Goal: Information Seeking & Learning: Learn about a topic

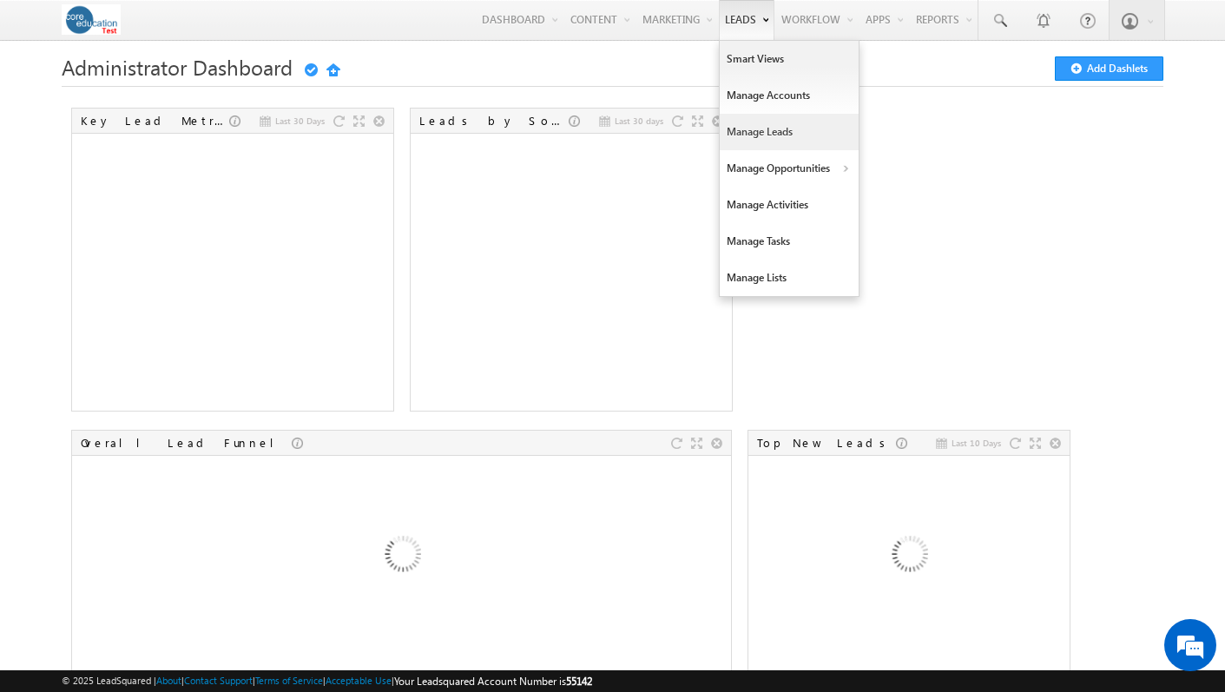
click at [739, 124] on link "Manage Leads" at bounding box center [789, 132] width 139 height 36
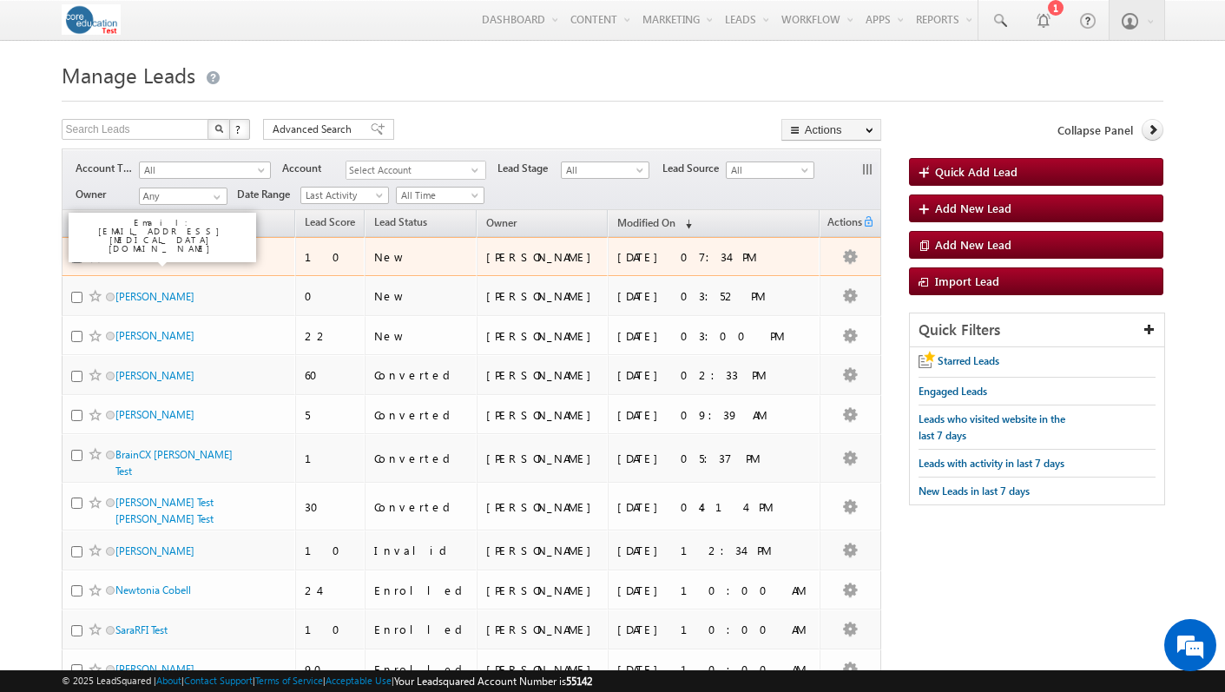
click at [160, 263] on link "Clinical-[MEDICAL_DATA]" at bounding box center [172, 256] width 115 height 13
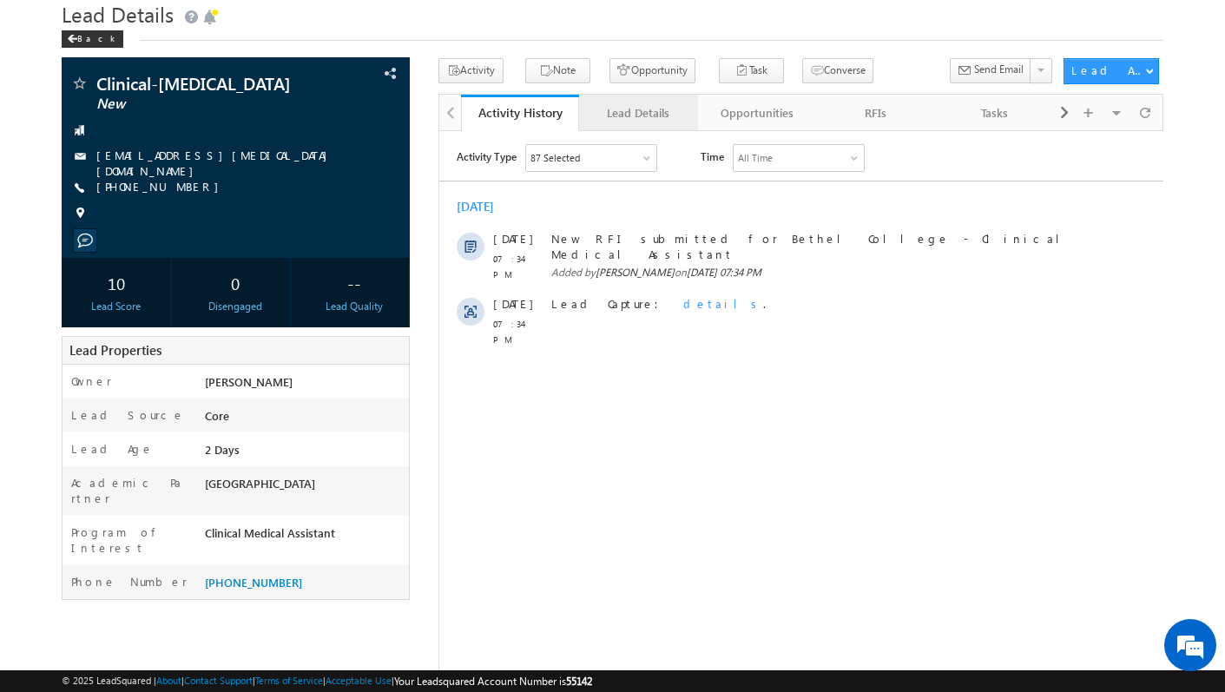
click at [640, 121] on div "Lead Details" at bounding box center [637, 112] width 89 height 21
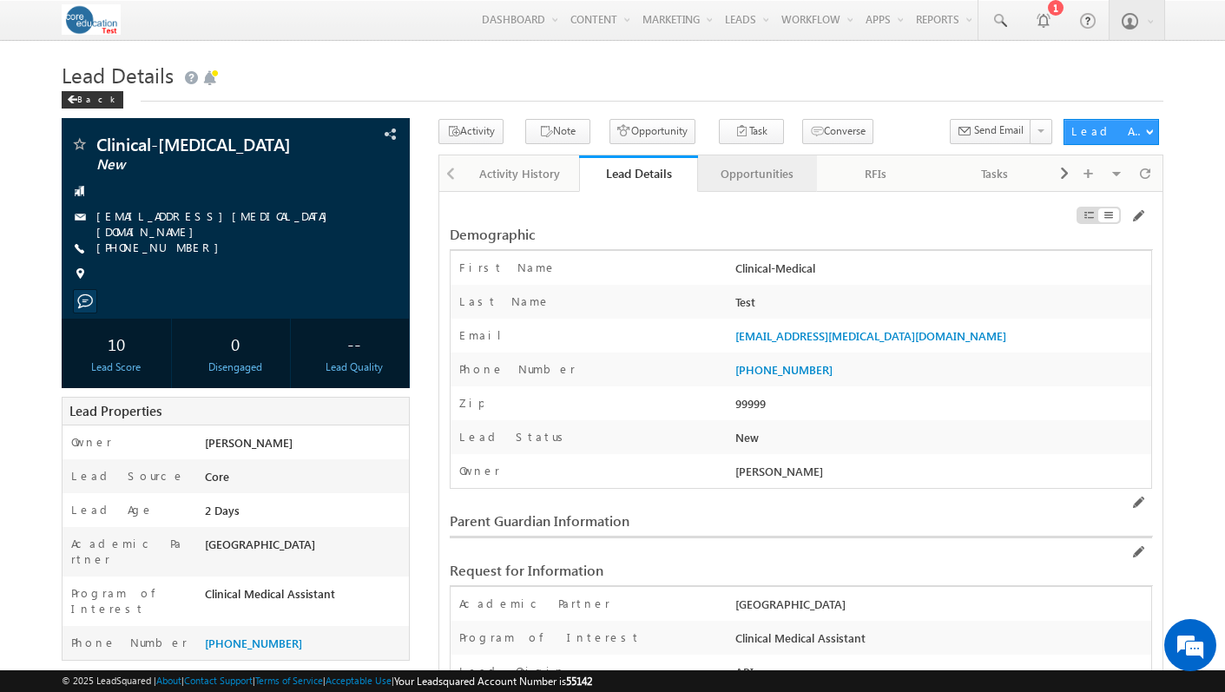
click at [723, 171] on div "Opportunities" at bounding box center [756, 173] width 89 height 21
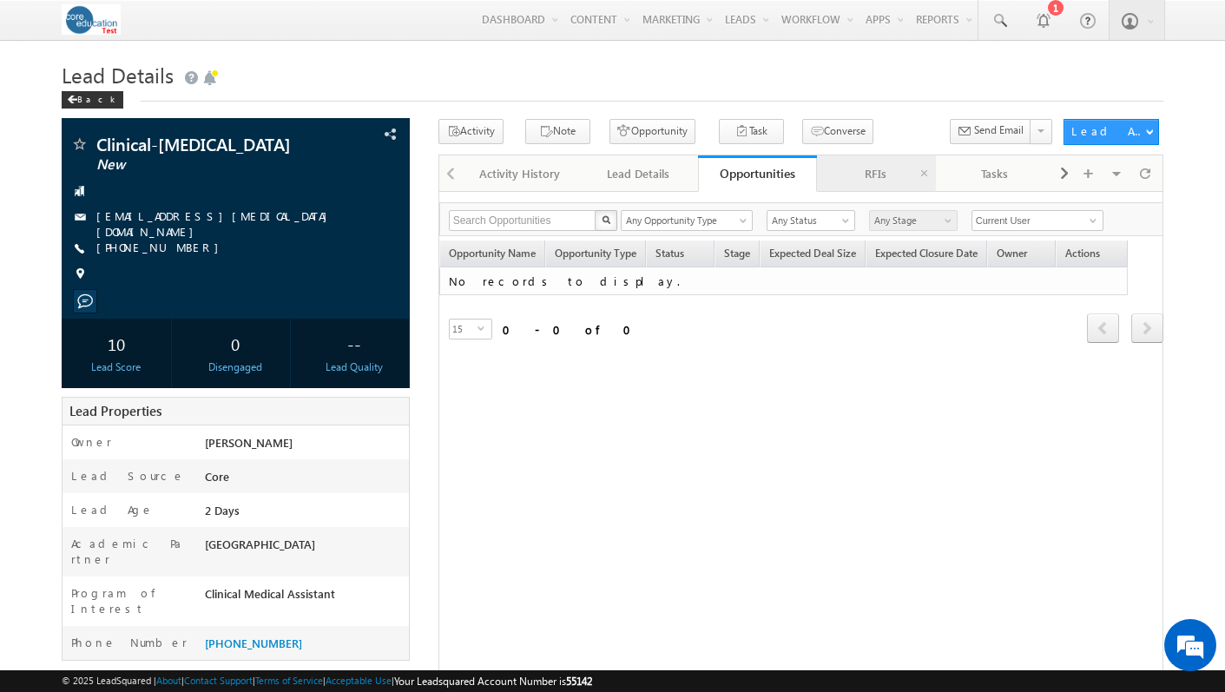
click at [864, 168] on div "RFIs" at bounding box center [875, 173] width 89 height 21
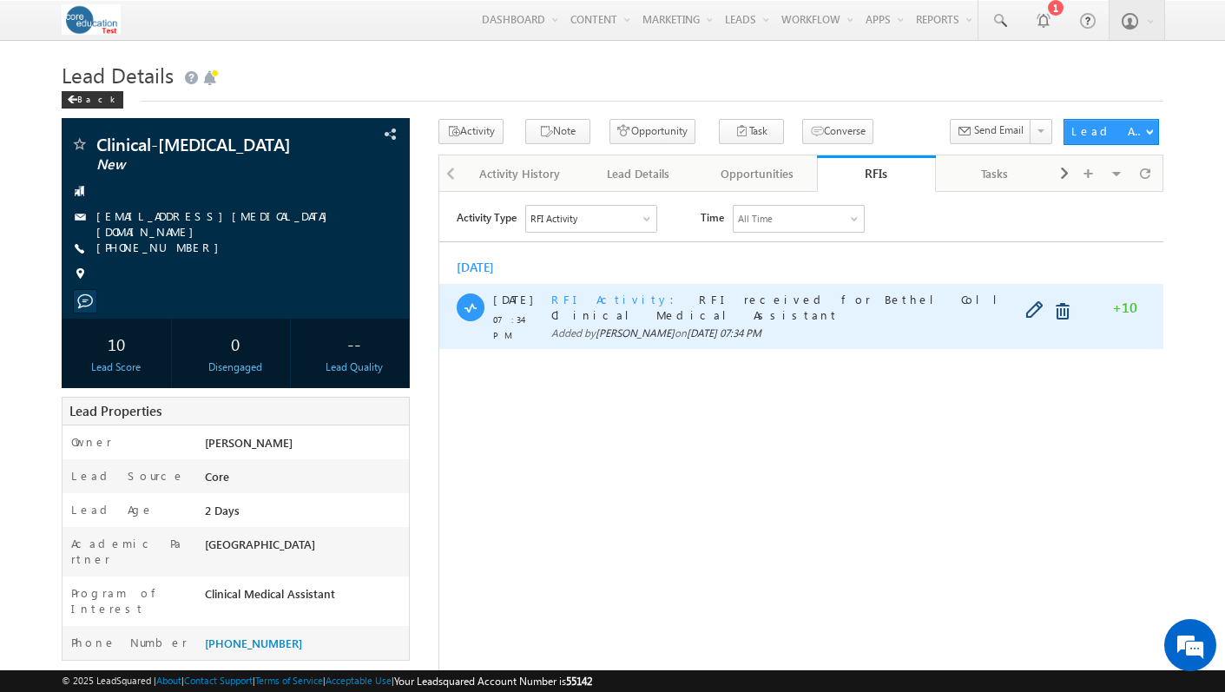
click at [569, 294] on span "RFI Activity" at bounding box center [617, 298] width 134 height 15
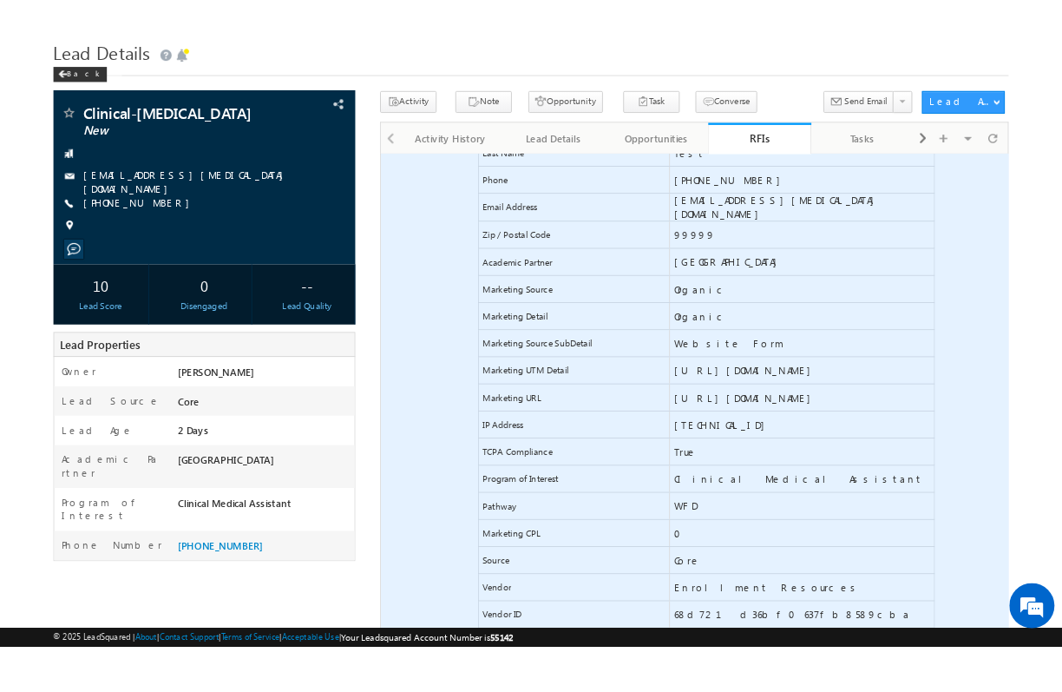
scroll to position [248, 0]
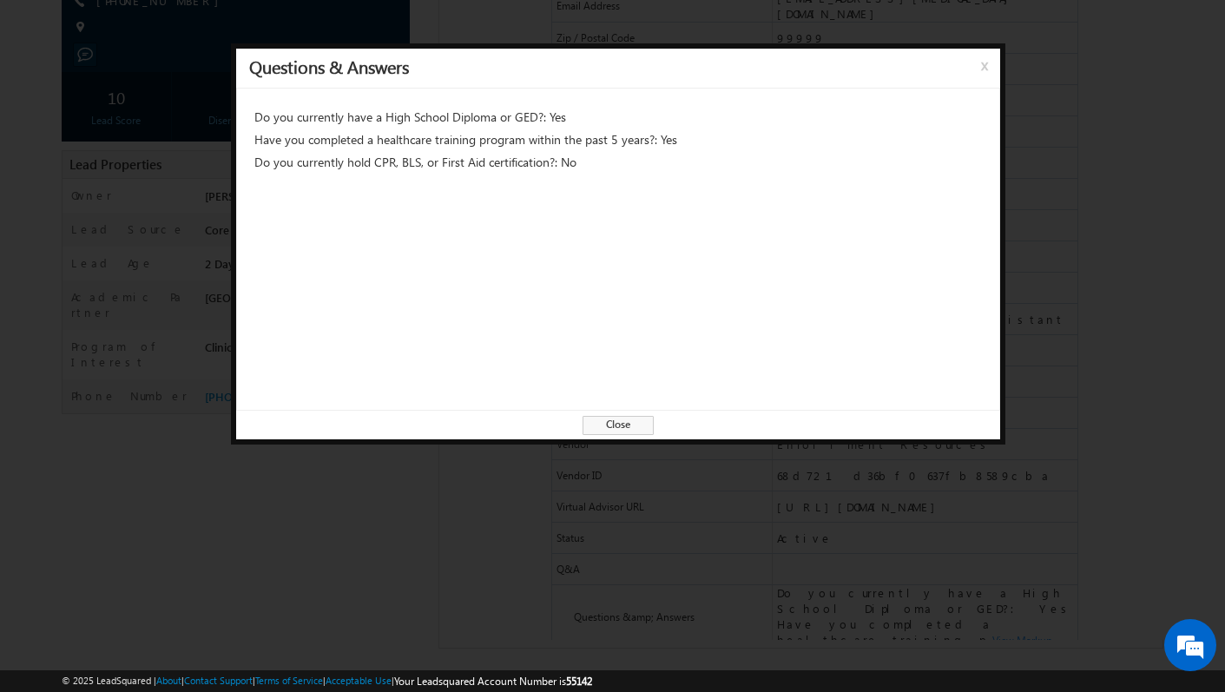
click at [503, 510] on div at bounding box center [612, 346] width 1225 height 692
